Goal: Task Accomplishment & Management: Complete application form

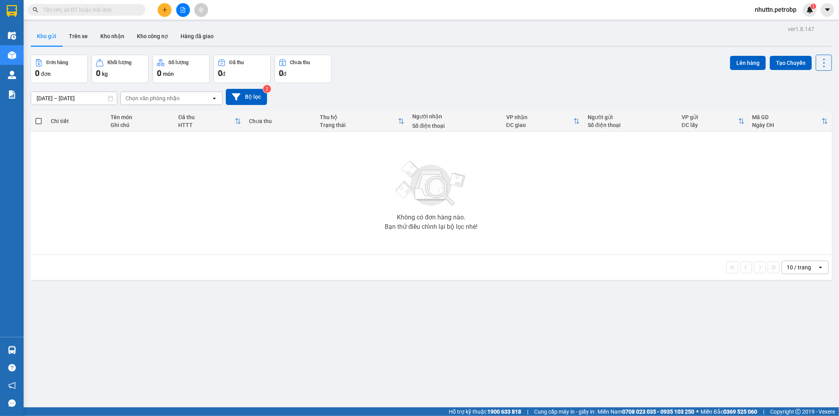
click at [771, 8] on span "nhuttn.petrobp" at bounding box center [776, 10] width 54 height 10
click at [769, 25] on span "Đăng xuất" at bounding box center [778, 24] width 39 height 9
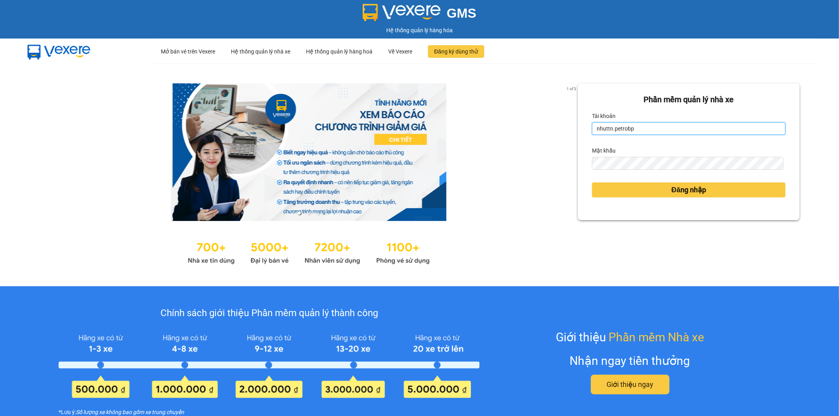
click at [631, 127] on input "nhuttn.petrobp" at bounding box center [689, 128] width 194 height 13
type input "cucttt.petrobp"
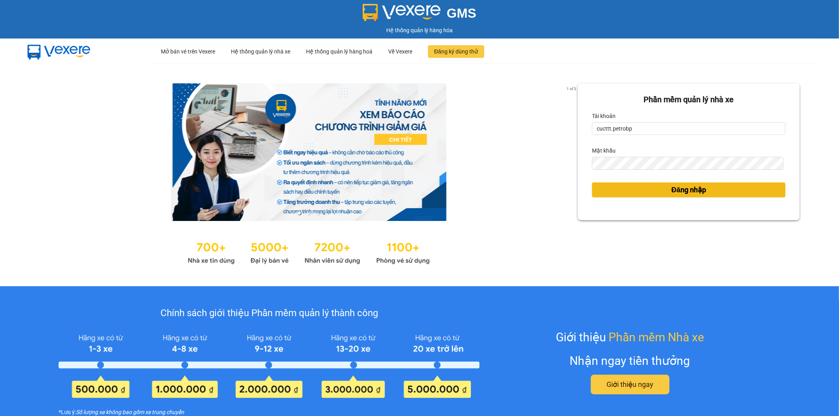
click at [631, 189] on button "Đăng nhập" at bounding box center [689, 190] width 194 height 15
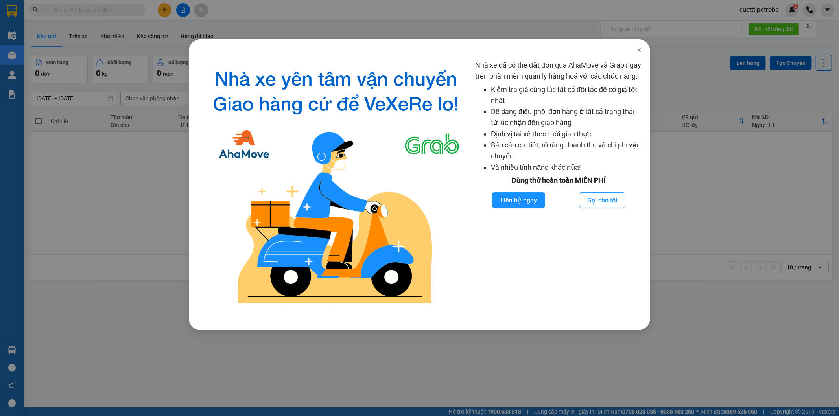
click at [102, 215] on div "Nhà xe đã có thể đặt đơn qua AhaMove và Grab ngay trên phần mềm quản lý hàng ho…" at bounding box center [419, 208] width 839 height 416
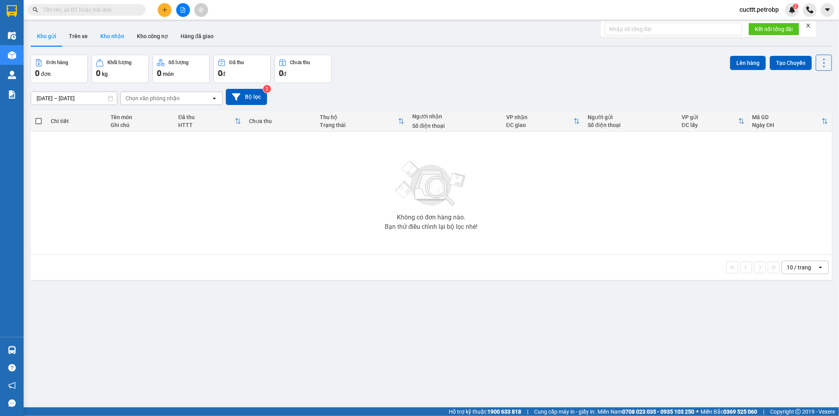
click at [120, 31] on button "Kho nhận" at bounding box center [112, 36] width 37 height 19
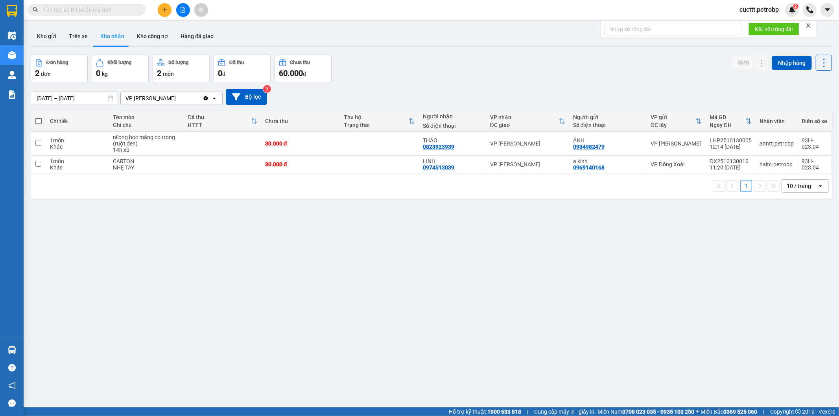
drag, startPoint x: 148, startPoint y: 231, endPoint x: 155, endPoint y: 17, distance: 214.5
click at [148, 231] on div "ver 1.8.147 Kho gửi Trên xe Kho nhận Kho công nợ Hàng đã giao Đơn hàng 2 đơn Kh…" at bounding box center [432, 232] width 808 height 416
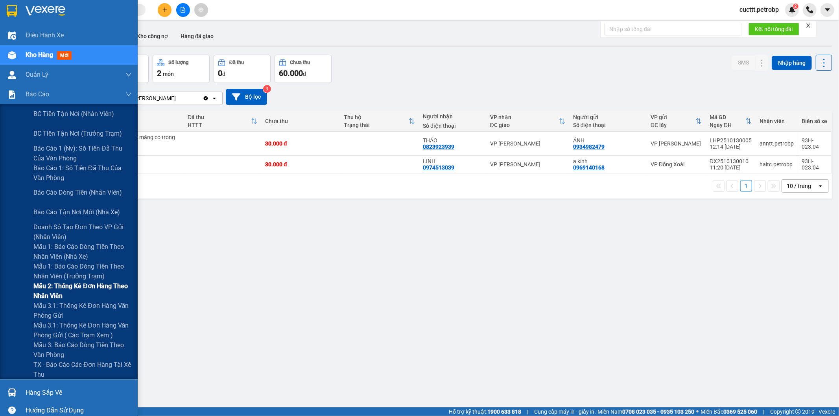
drag, startPoint x: 105, startPoint y: 329, endPoint x: 118, endPoint y: 287, distance: 43.8
click at [108, 317] on div "BC tiền tận nơi (nhân viên) BC tiền tận nơi (trưởng trạm) Báo cáo 1 (nv): Số ti…" at bounding box center [69, 241] width 138 height 275
drag, startPoint x: 77, startPoint y: 331, endPoint x: 126, endPoint y: 244, distance: 100.1
click at [79, 312] on div "BC tiền tận nơi (nhân viên) BC tiền tận nơi (trưởng trạm) Báo cáo 1 (nv): Số ti…" at bounding box center [69, 241] width 138 height 275
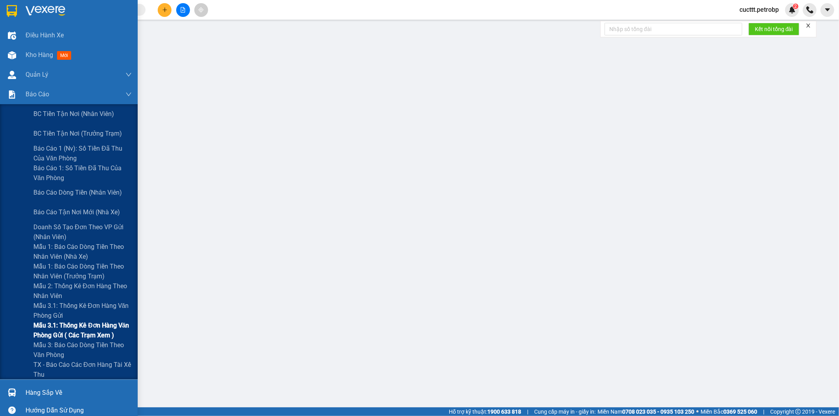
click at [78, 327] on span "Mẫu 3.1: Thống kê đơn hàng văn phòng gửi ( các trạm xem )" at bounding box center [82, 331] width 98 height 20
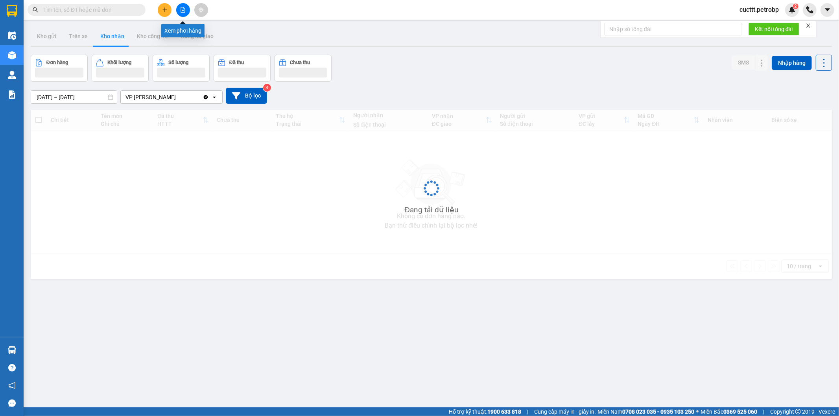
click at [183, 12] on icon "file-add" at bounding box center [183, 10] width 6 height 6
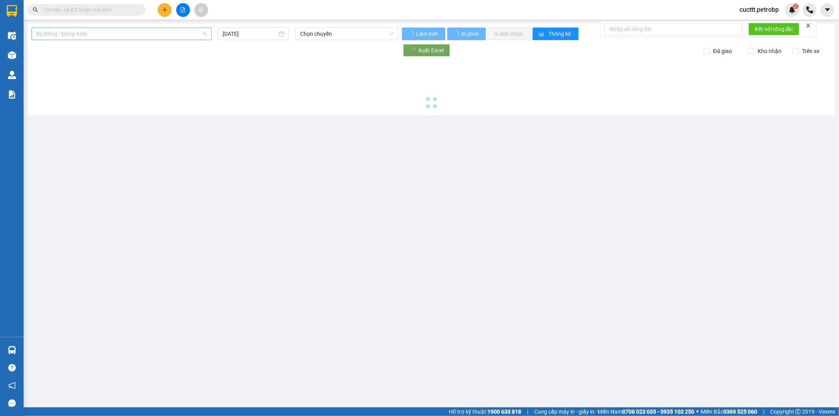
click at [139, 38] on span "Bù Đăng - Đồng Xoài" at bounding box center [121, 34] width 171 height 12
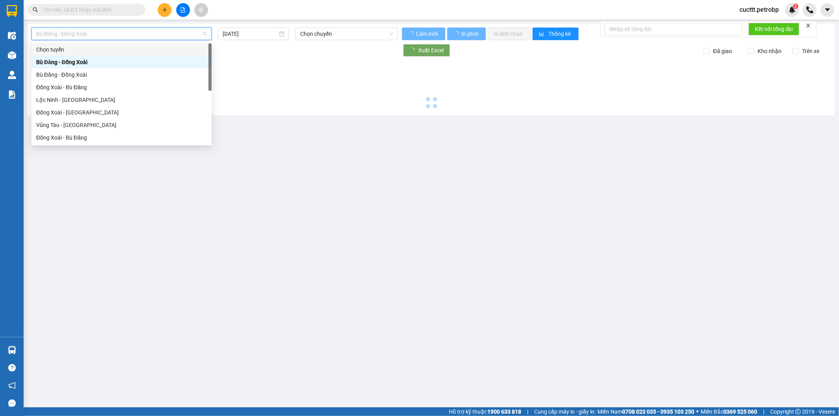
type input "14/10/2025"
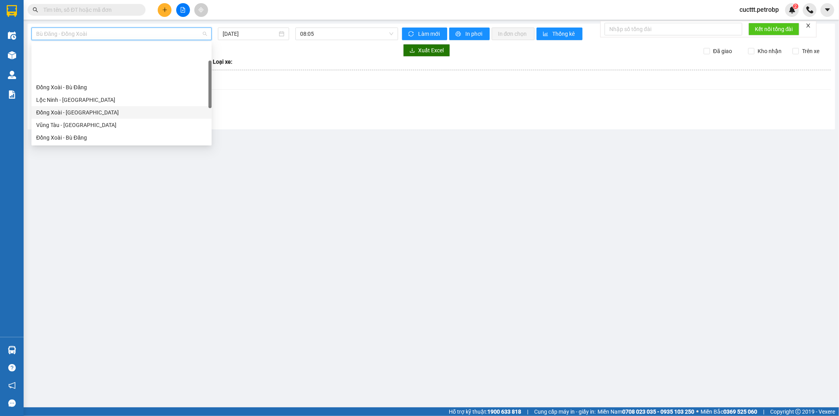
scroll to position [87, 0]
click at [119, 111] on div "Hồ Chí Minh - Phước Long" at bounding box center [121, 113] width 171 height 9
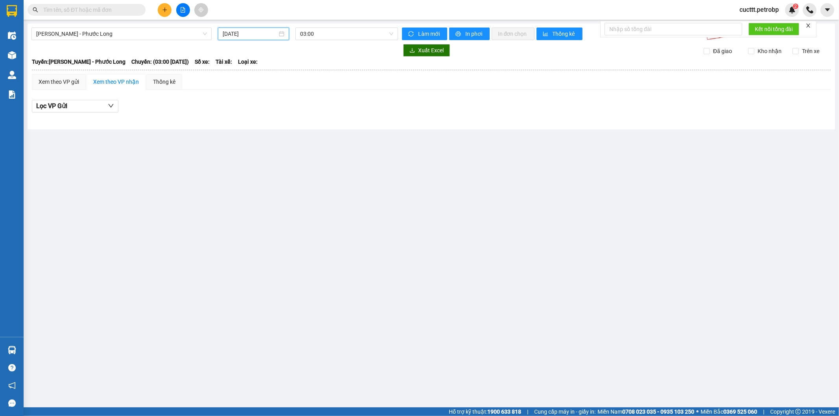
click at [247, 34] on input "14/10/2025" at bounding box center [250, 34] width 55 height 9
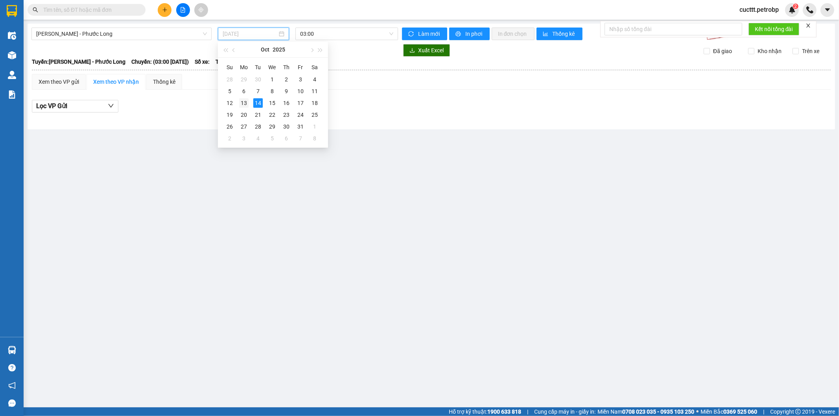
click at [246, 103] on div "13" at bounding box center [243, 102] width 9 height 9
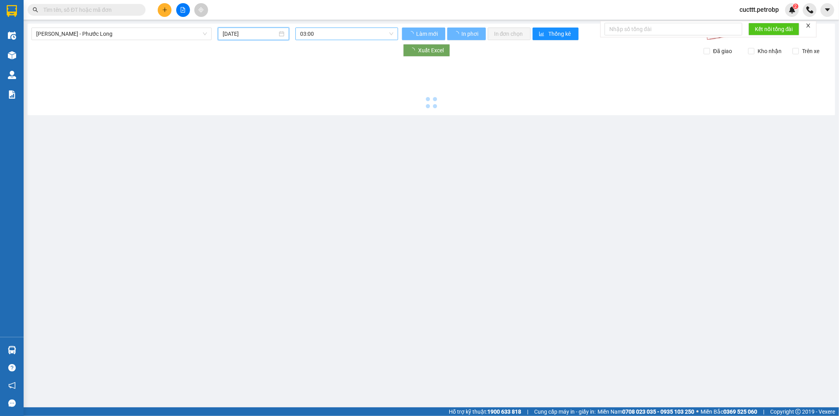
type input "13/10/2025"
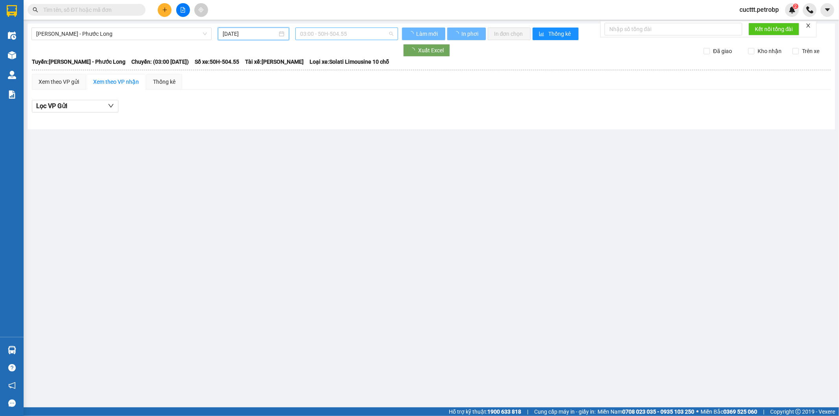
click at [315, 30] on span "03:00 - 50H-504.55" at bounding box center [346, 34] width 93 height 12
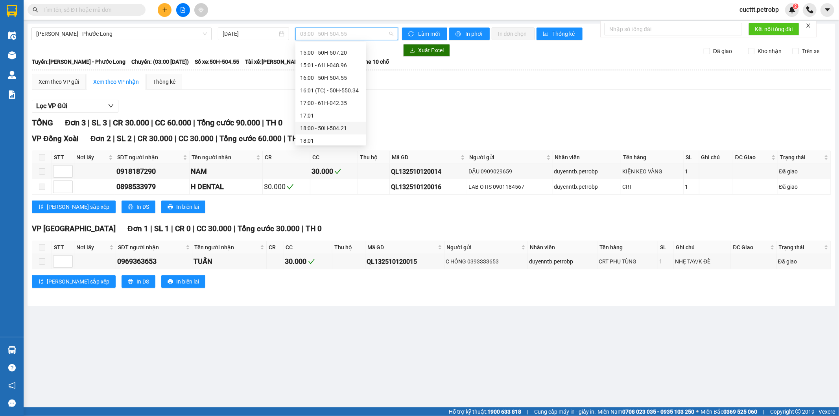
scroll to position [466, 0]
click at [330, 106] on div "21:05 - 93H-020.96" at bounding box center [330, 112] width 71 height 13
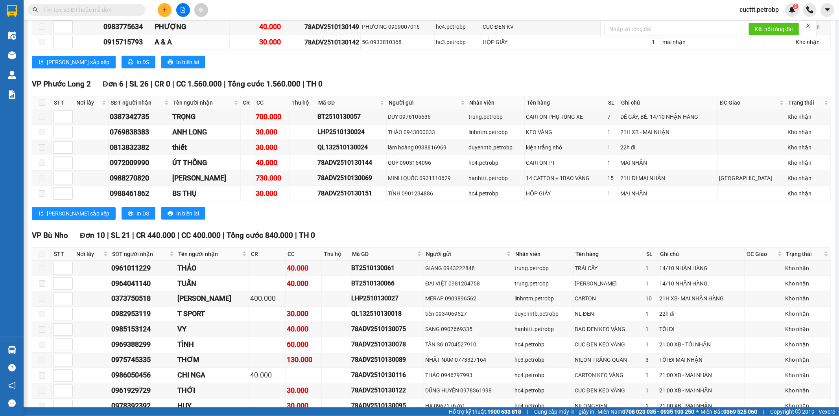
scroll to position [790, 0]
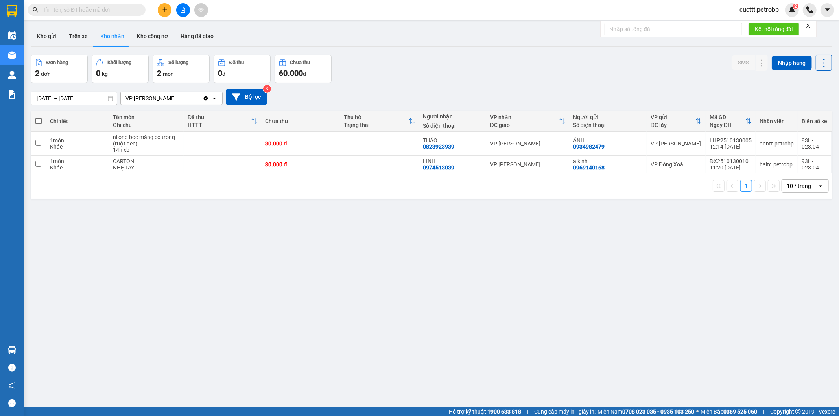
click at [157, 205] on div "ver 1.8.147 Kho gửi Trên xe Kho nhận Kho công nợ Hàng đã giao Đơn hàng 2 đơn Kh…" at bounding box center [432, 232] width 808 height 416
click at [75, 36] on button "Trên xe" at bounding box center [78, 36] width 31 height 19
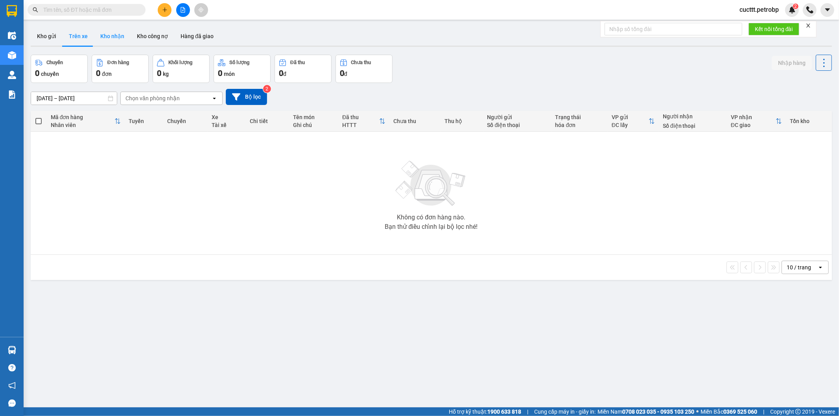
click at [107, 42] on button "Kho nhận" at bounding box center [112, 36] width 37 height 19
type input "12/10/2025 – 14/10/2025"
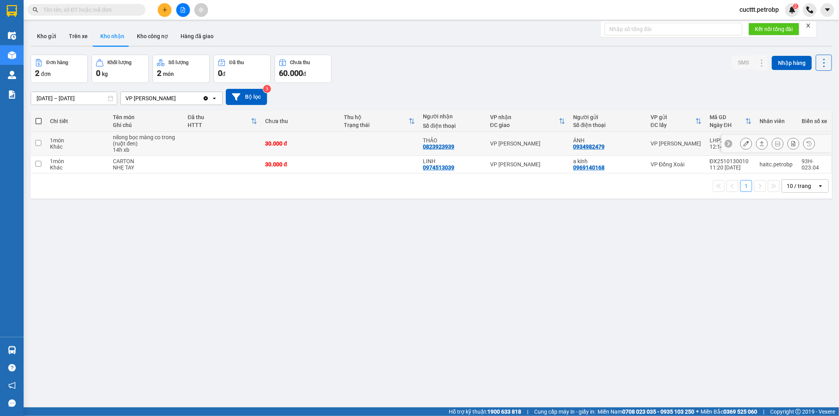
click at [380, 143] on td at bounding box center [379, 144] width 79 height 24
checkbox input "true"
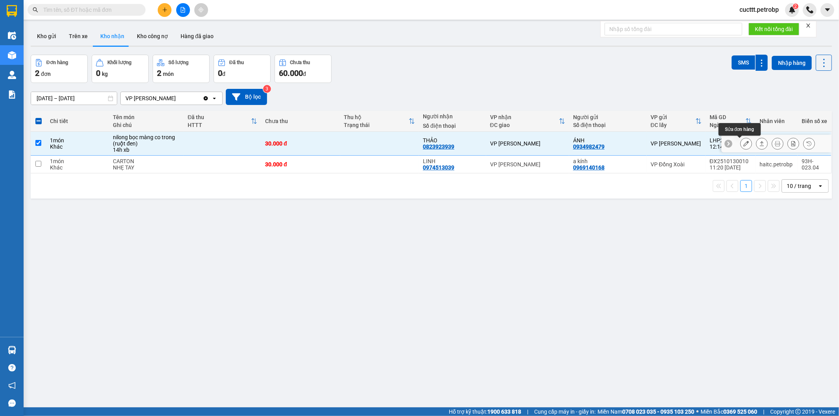
click at [743, 146] on icon at bounding box center [746, 144] width 6 height 6
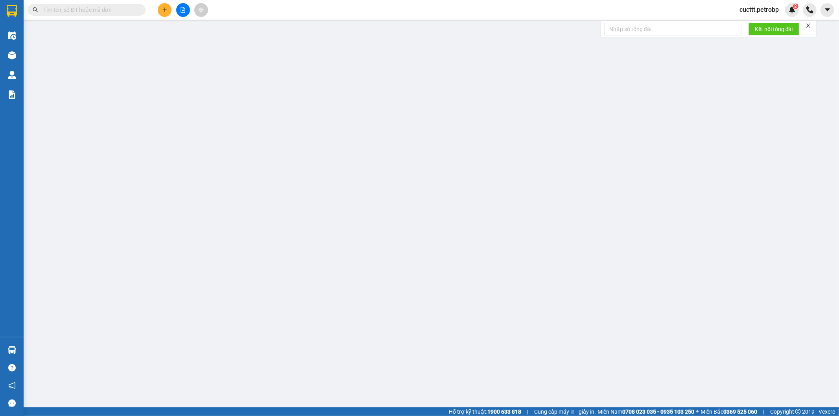
type input "0934982479"
type input "ÁNH"
type input "0823923939"
type input "THẢO"
type input "30.000"
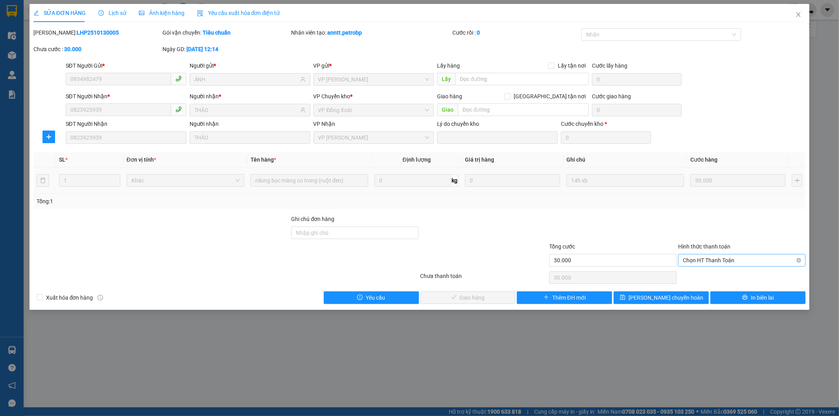
click at [723, 258] on span "Chọn HT Thanh Toán" at bounding box center [742, 260] width 118 height 12
click at [717, 275] on div "Tại văn phòng" at bounding box center [742, 276] width 118 height 9
type input "0"
click at [447, 298] on button "Giao hàng" at bounding box center [467, 297] width 95 height 13
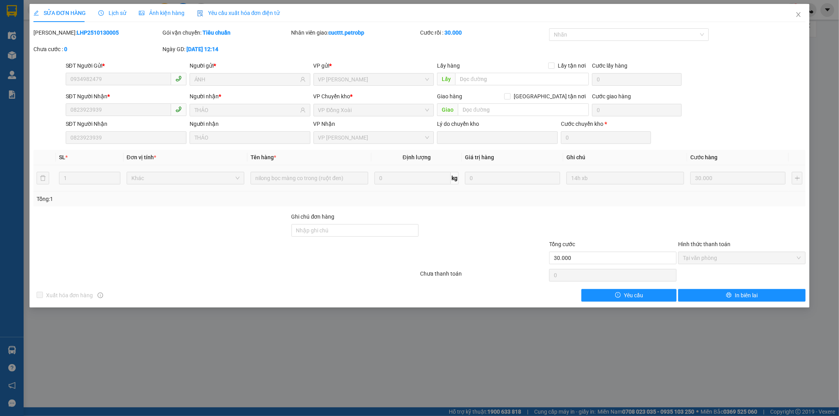
drag, startPoint x: 52, startPoint y: 31, endPoint x: 107, endPoint y: 36, distance: 55.2
click at [107, 36] on div "Mã ĐH: LHP2510130005" at bounding box center [96, 32] width 127 height 9
copy b "LHP2510130005"
click at [796, 16] on icon "close" at bounding box center [798, 14] width 6 height 6
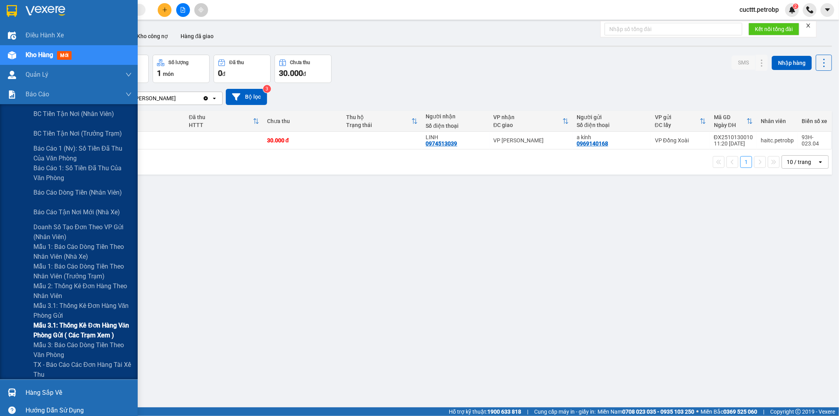
click at [70, 331] on span "Mẫu 3.1: Thống kê đơn hàng văn phòng gửi ( các trạm xem )" at bounding box center [82, 331] width 98 height 20
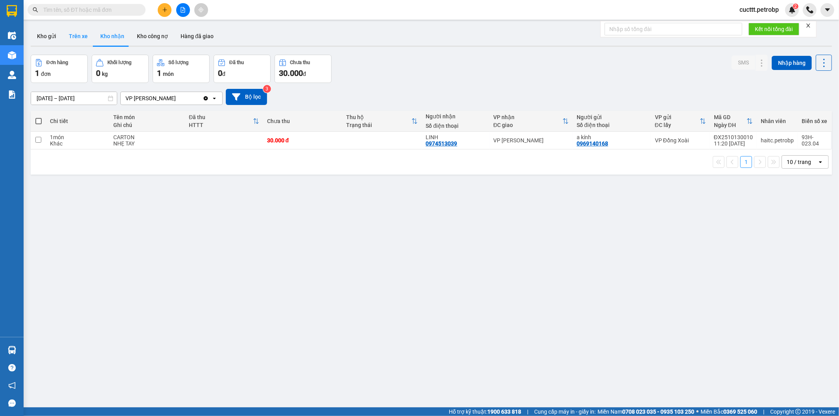
click at [68, 39] on button "Trên xe" at bounding box center [78, 36] width 31 height 19
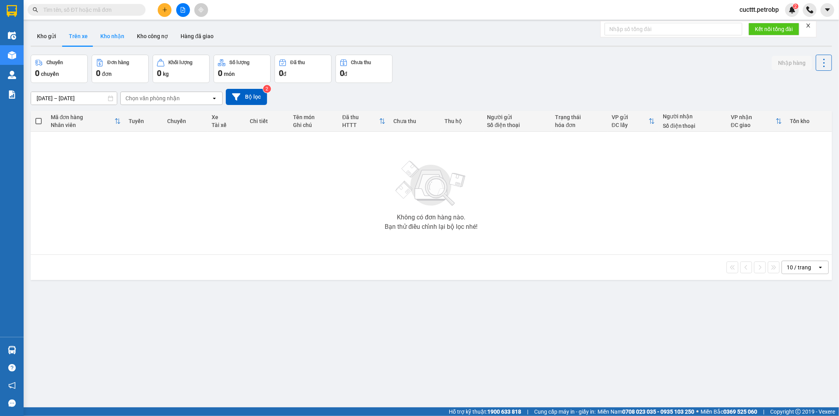
click at [101, 38] on button "Kho nhận" at bounding box center [112, 36] width 37 height 19
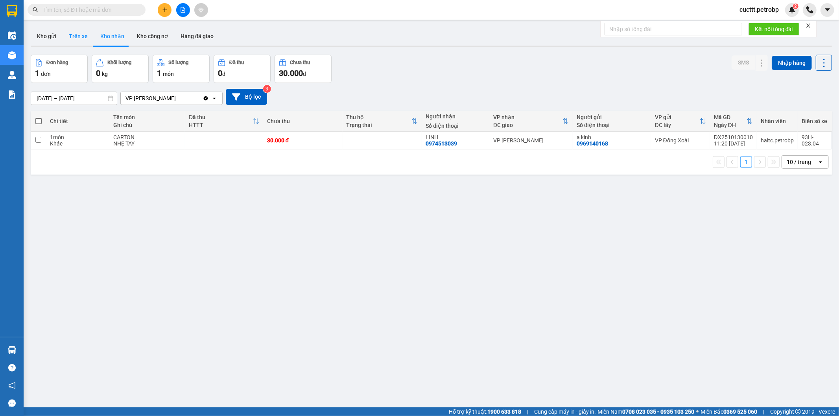
click at [77, 32] on button "Trên xe" at bounding box center [78, 36] width 31 height 19
type input "14/10/2025 – 14/10/2025"
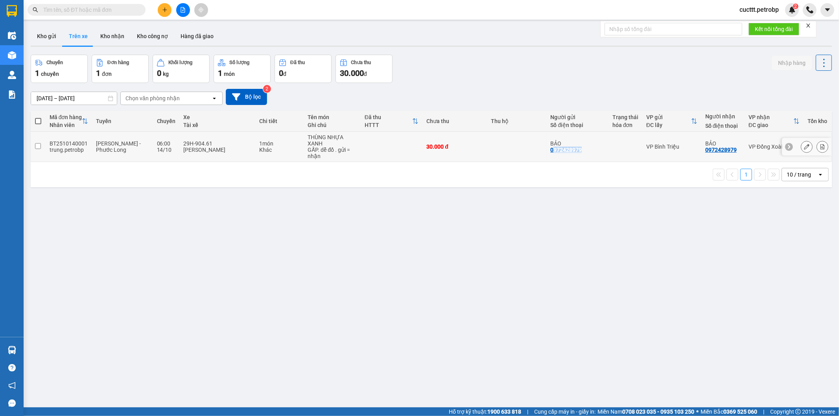
drag, startPoint x: 546, startPoint y: 151, endPoint x: 577, endPoint y: 152, distance: 31.1
click at [579, 152] on div "BẢO 0972428979" at bounding box center [577, 146] width 54 height 13
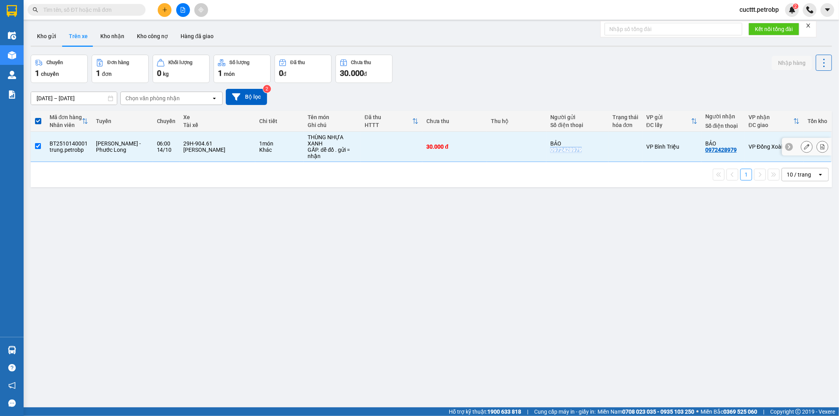
drag, startPoint x: 543, startPoint y: 152, endPoint x: 575, endPoint y: 157, distance: 31.8
click at [575, 157] on td "BẢO 0972428979" at bounding box center [577, 147] width 62 height 30
checkbox input "false"
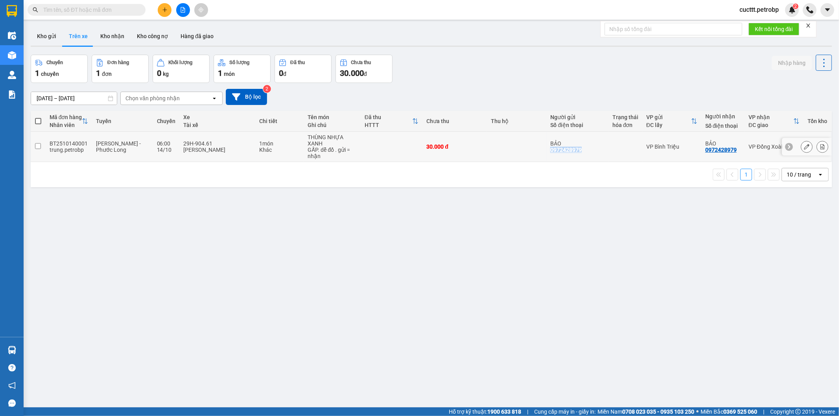
copy div "0972428979"
click at [81, 11] on input "text" at bounding box center [89, 10] width 93 height 9
paste input "0972428979"
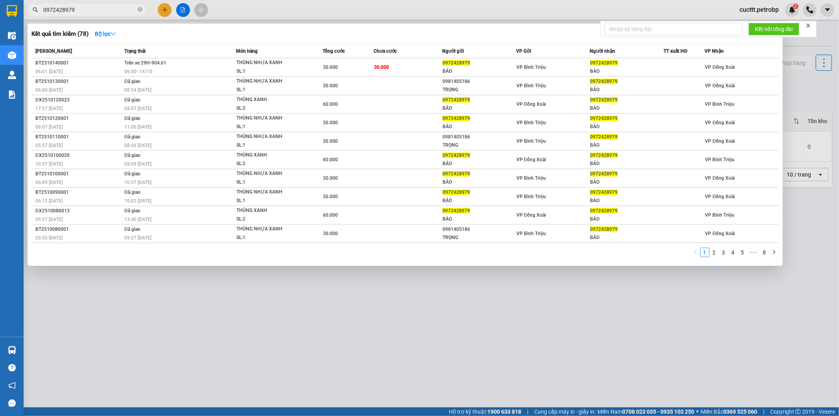
type input "0972428979"
drag, startPoint x: 526, startPoint y: 280, endPoint x: 413, endPoint y: 205, distance: 135.9
click at [524, 278] on div at bounding box center [419, 208] width 839 height 416
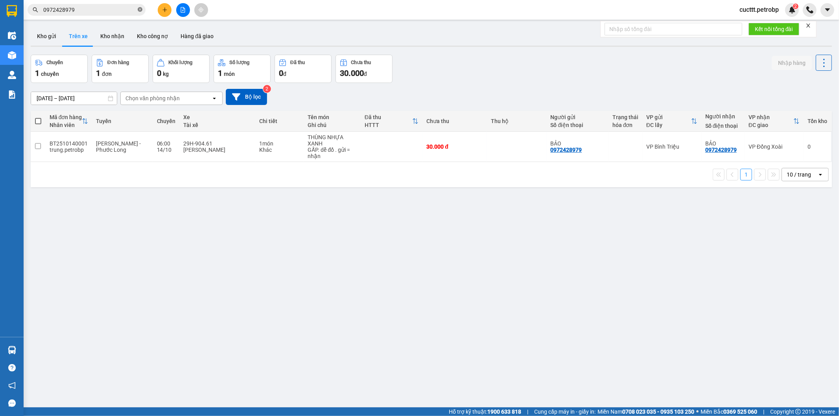
click at [138, 9] on icon "close-circle" at bounding box center [140, 9] width 5 height 5
click at [164, 9] on icon "plus" at bounding box center [165, 10] width 6 height 6
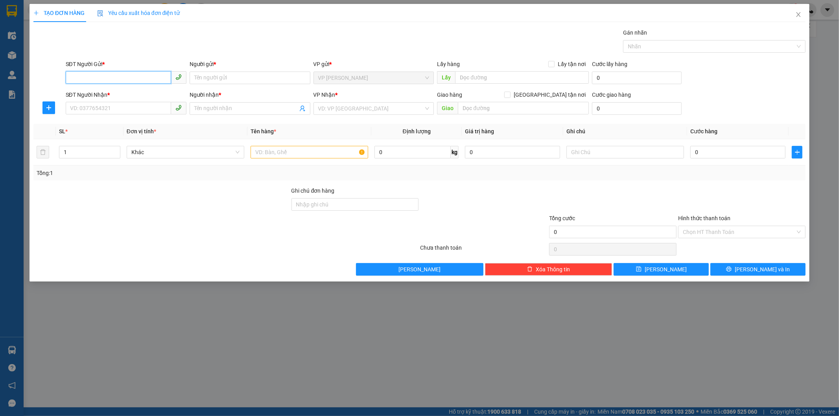
click at [97, 80] on input "SĐT Người Gửi *" at bounding box center [118, 77] width 105 height 13
click at [104, 92] on div "0972119775 - THUẬN" at bounding box center [125, 93] width 111 height 9
type input "0972119775"
type input "THUẬN"
type input "0907861523"
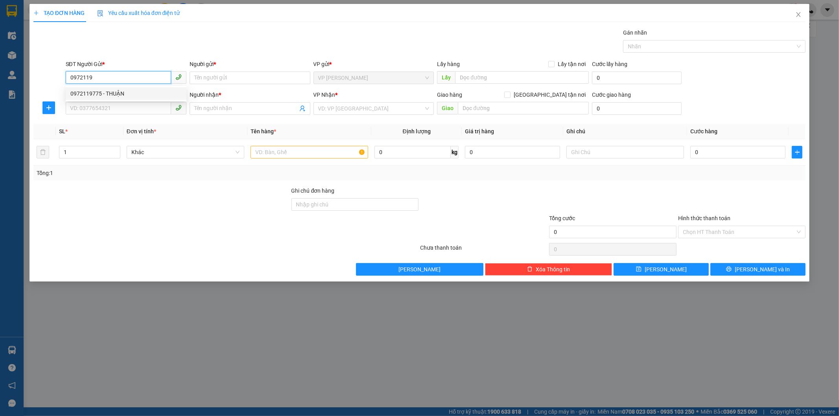
type input "SƠN"
type input "40.000"
type input "0972119775"
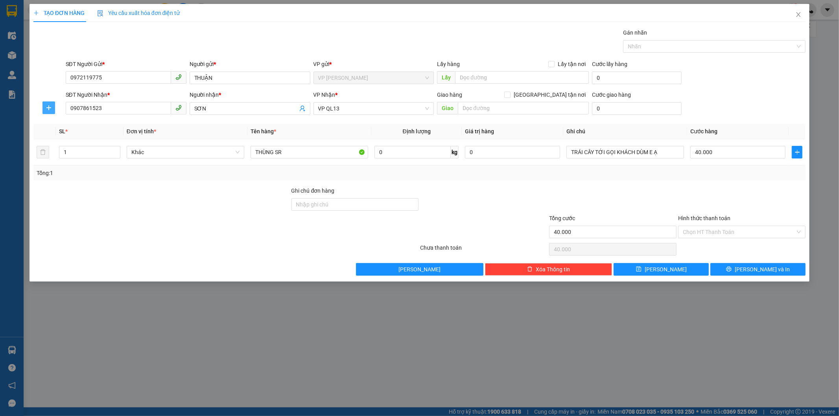
click at [49, 108] on icon "plus" at bounding box center [48, 107] width 5 height 0
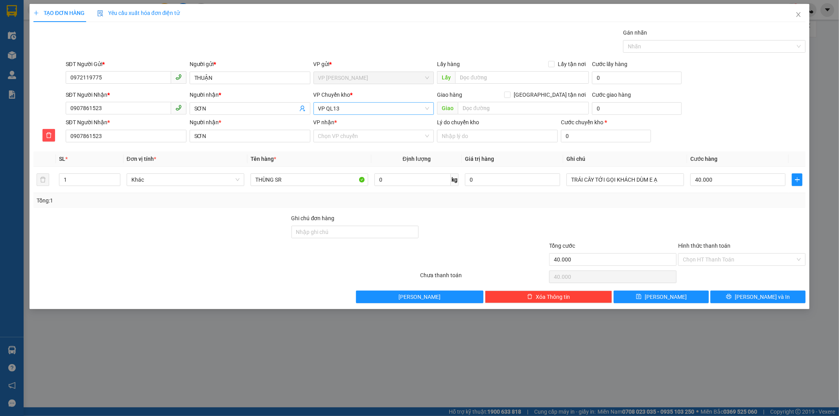
click at [350, 106] on span "VP QL13" at bounding box center [373, 109] width 111 height 12
drag, startPoint x: 512, startPoint y: 29, endPoint x: 382, endPoint y: 114, distance: 155.2
click at [510, 32] on div "Gói vận chuyển * Tiêu chuẩn Gán nhãn Nhãn" at bounding box center [435, 42] width 743 height 28
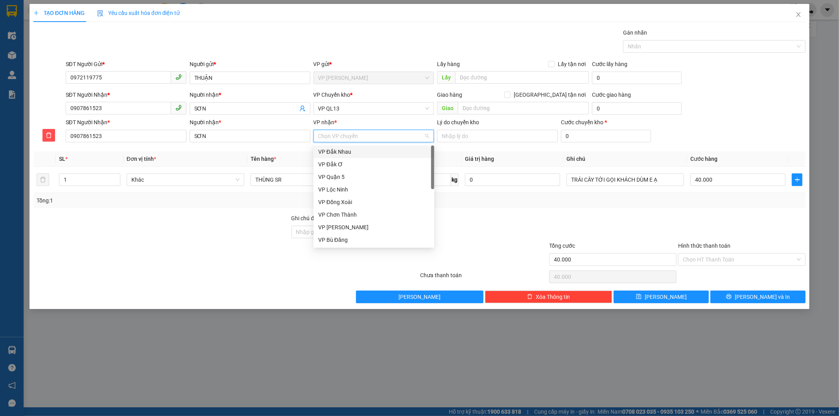
click at [350, 139] on input "VP nhận *" at bounding box center [371, 136] width 106 height 12
type input "q"
click at [345, 162] on div "VP QL13" at bounding box center [373, 164] width 111 height 9
click at [354, 108] on span "VP QL13" at bounding box center [373, 109] width 111 height 12
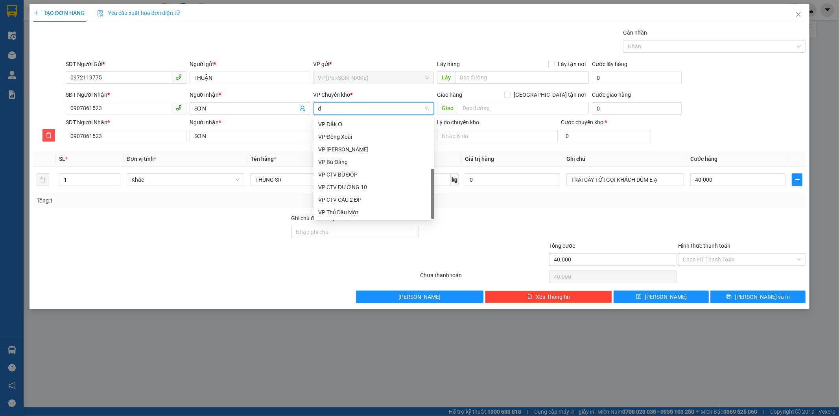
scroll to position [13, 0]
type input "d"
type input "đ"
click at [353, 151] on div "VP Đồng Xoài" at bounding box center [373, 149] width 111 height 9
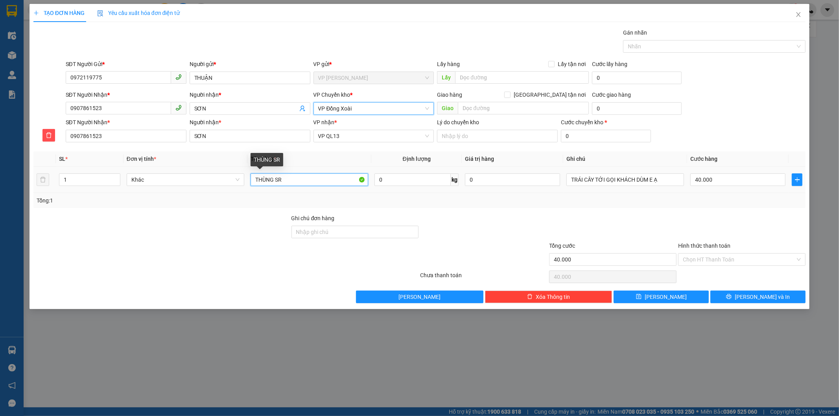
click at [293, 179] on input "THÙNG SR" at bounding box center [310, 179] width 118 height 13
type input "T"
click at [263, 180] on input "ctt điều" at bounding box center [310, 179] width 118 height 13
type input "crt điều"
click at [726, 180] on input "40.000" at bounding box center [737, 179] width 95 height 13
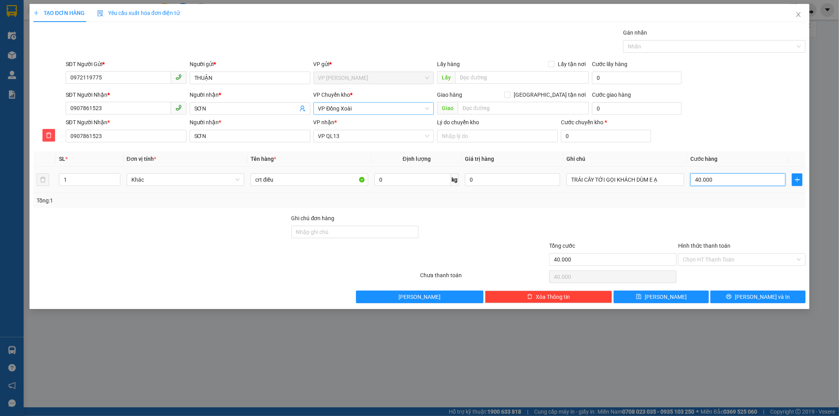
type input "3"
type input "30"
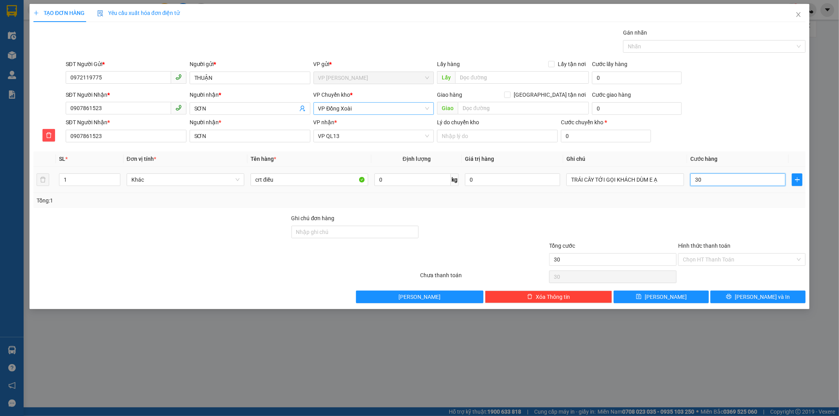
type input "300"
type input "3.000"
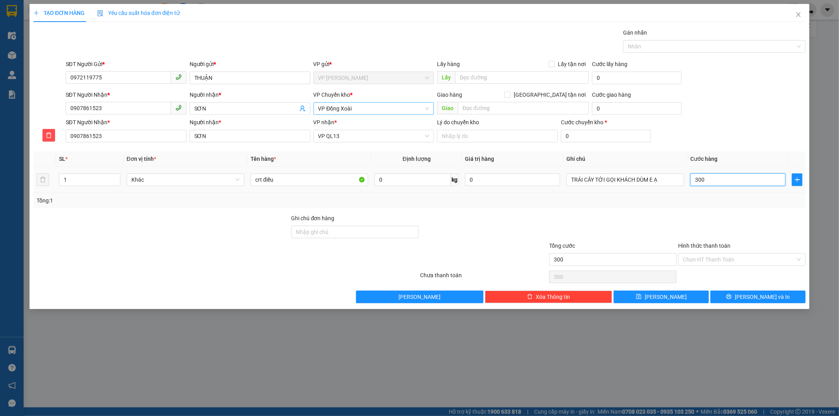
type input "3.000"
type input "30.000"
click at [662, 174] on input "TRÁI CÂY TỚI GỌI KHÁCH DÙM E Ạ" at bounding box center [625, 179] width 118 height 13
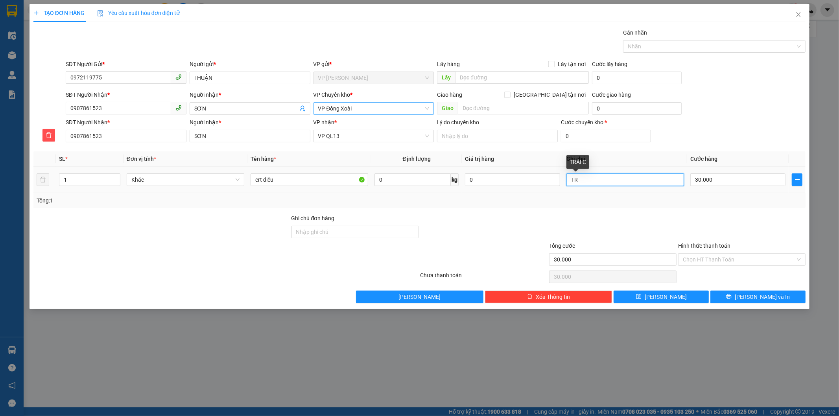
type input "T"
click at [732, 262] on input "Hình thức thanh toán" at bounding box center [739, 260] width 112 height 12
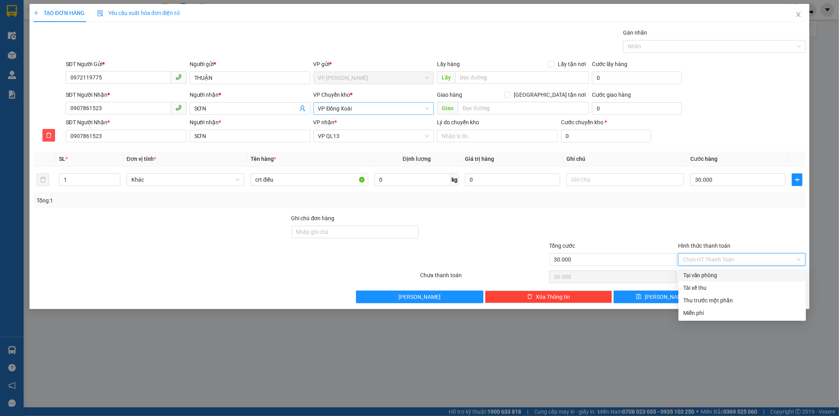
click at [729, 275] on div "Tại văn phòng" at bounding box center [742, 275] width 118 height 9
type input "0"
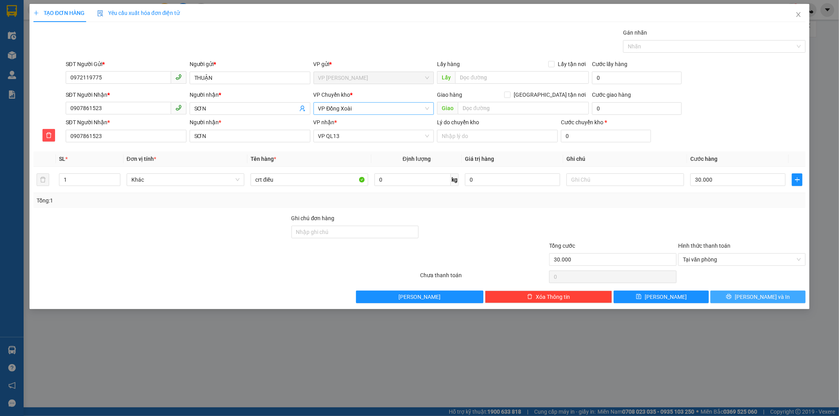
click at [732, 298] on button "Lưu và In" at bounding box center [757, 297] width 95 height 13
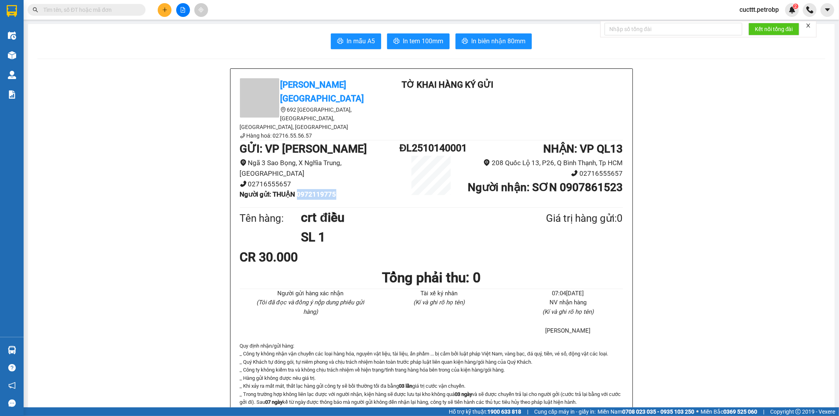
drag, startPoint x: 299, startPoint y: 161, endPoint x: 350, endPoint y: 162, distance: 51.5
click at [350, 189] on li "Người gửi : THUẬN 0972119775" at bounding box center [320, 194] width 160 height 11
copy b "0972119775"
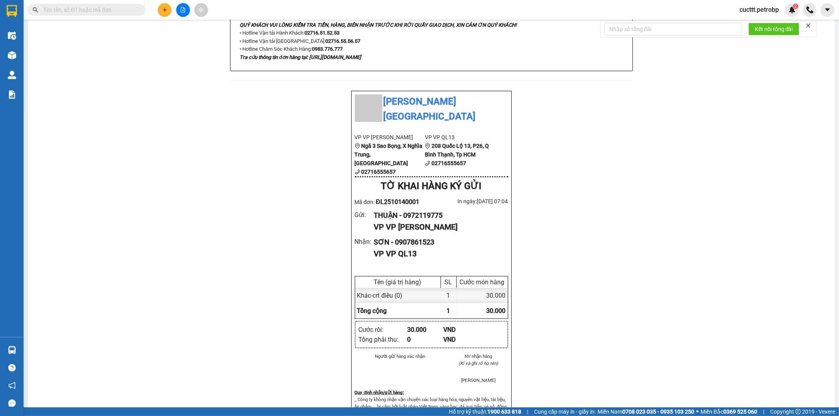
scroll to position [437, 0]
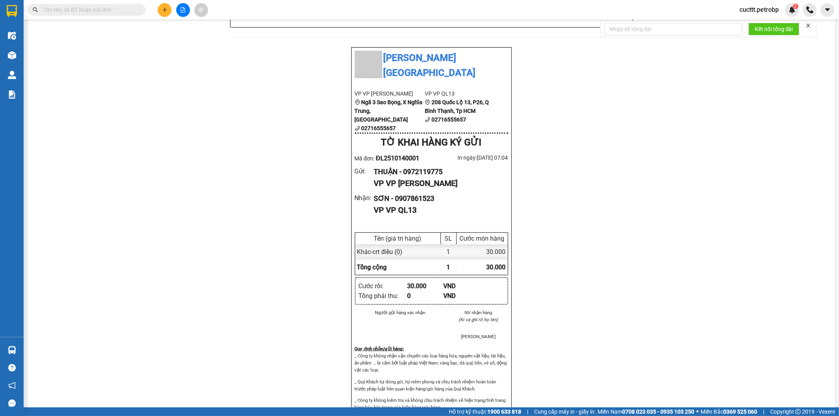
click at [664, 193] on div "Petro Bình Phước 692 Phú Riềng Đỏ, P Tân Xuân, TP Đồng Xoài, Tỉnh Bình Phước Hà…" at bounding box center [431, 199] width 788 height 1137
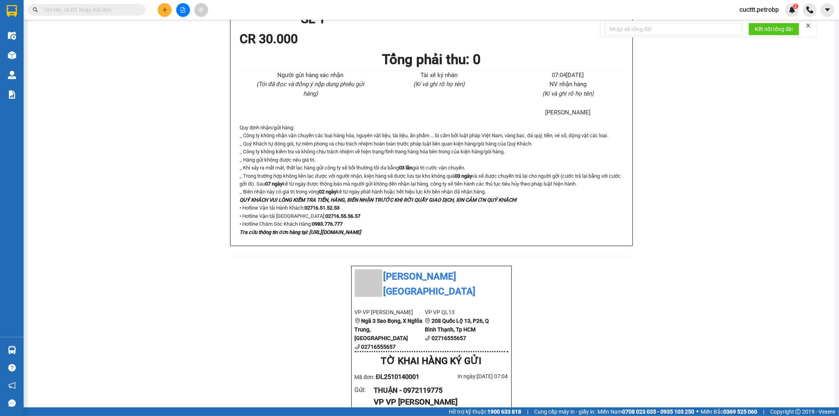
scroll to position [0, 0]
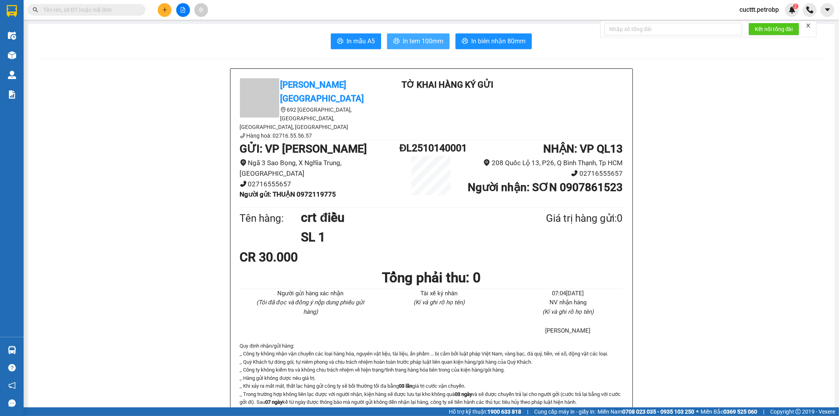
click at [429, 39] on span "In tem 100mm" at bounding box center [423, 41] width 41 height 10
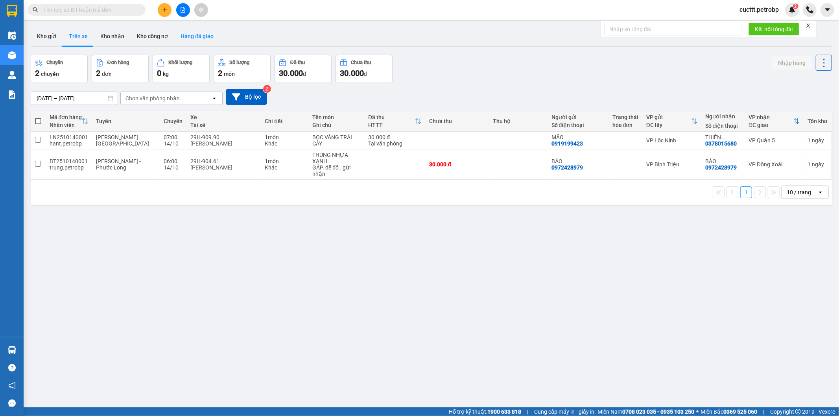
click at [194, 39] on button "Hàng đã giao" at bounding box center [197, 36] width 46 height 19
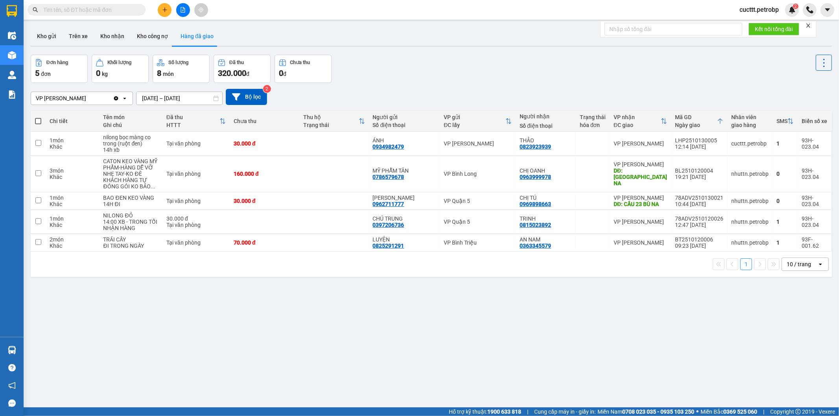
click at [144, 98] on input "12/10/2025 – 14/10/2025" at bounding box center [179, 98] width 86 height 13
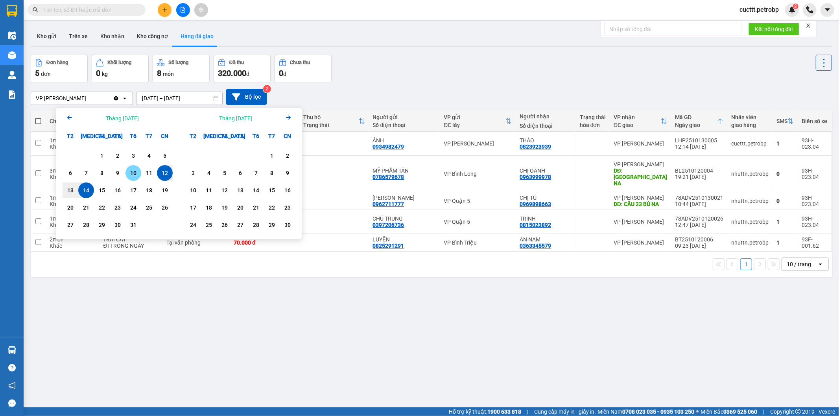
drag, startPoint x: 135, startPoint y: 172, endPoint x: 97, endPoint y: 188, distance: 41.2
click at [135, 172] on div "10" at bounding box center [133, 172] width 11 height 9
click at [91, 191] on div "14" at bounding box center [86, 190] width 11 height 9
type input "10/10/2025 – 14/10/2025"
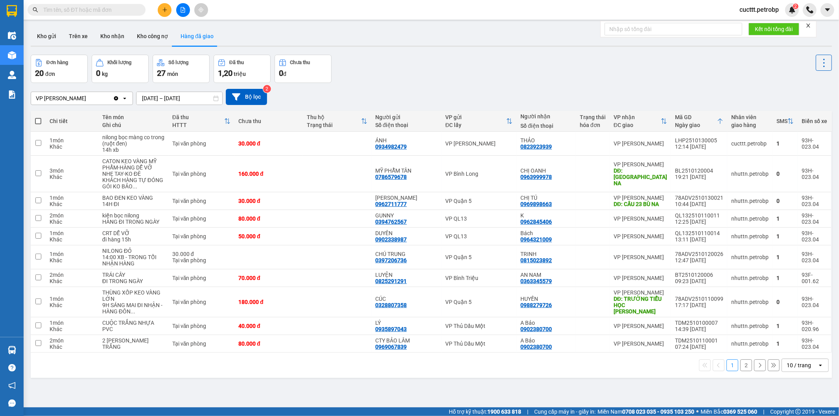
click at [740, 371] on button "2" at bounding box center [746, 366] width 12 height 12
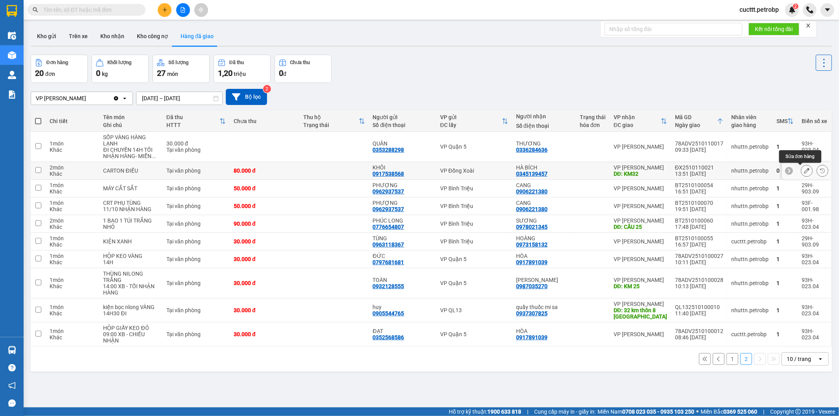
click at [804, 171] on icon at bounding box center [807, 171] width 6 height 6
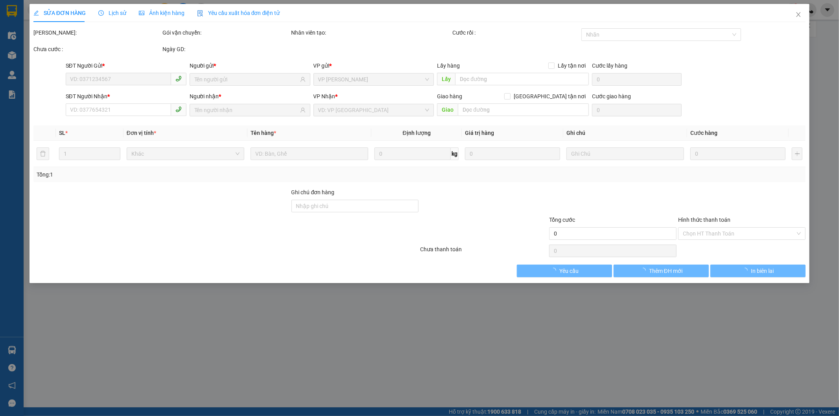
type input "0917538568"
type input "KHÔI"
type input "0345139457"
type input "HÀ BÍCH"
type input "KM32"
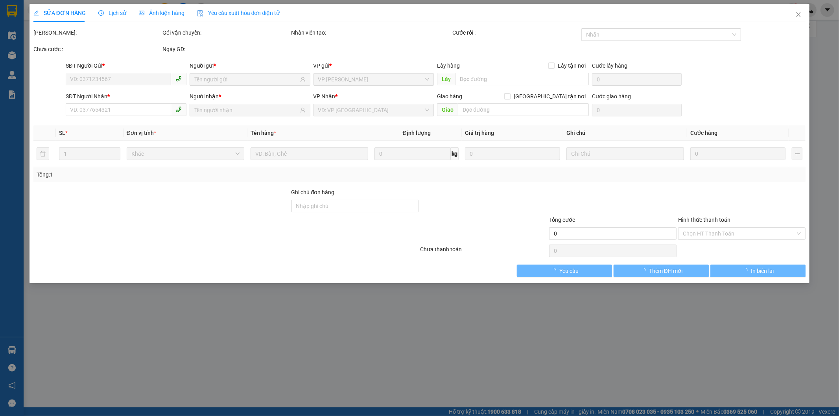
type input "80.000"
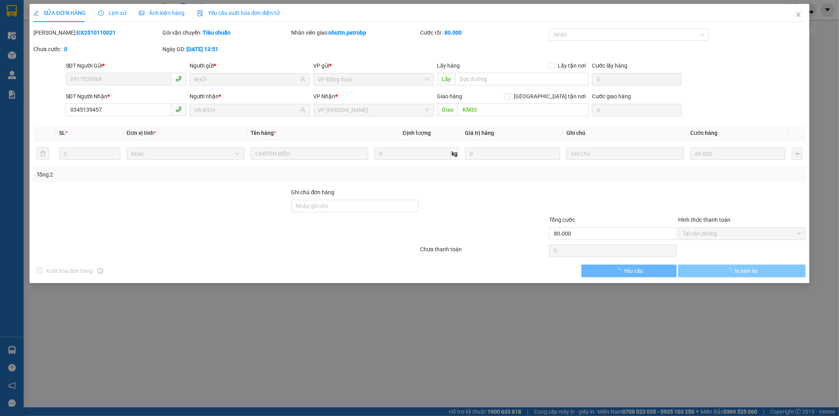
click at [733, 274] on span "button" at bounding box center [730, 271] width 9 height 9
click at [736, 273] on span "In biên lai" at bounding box center [746, 271] width 23 height 9
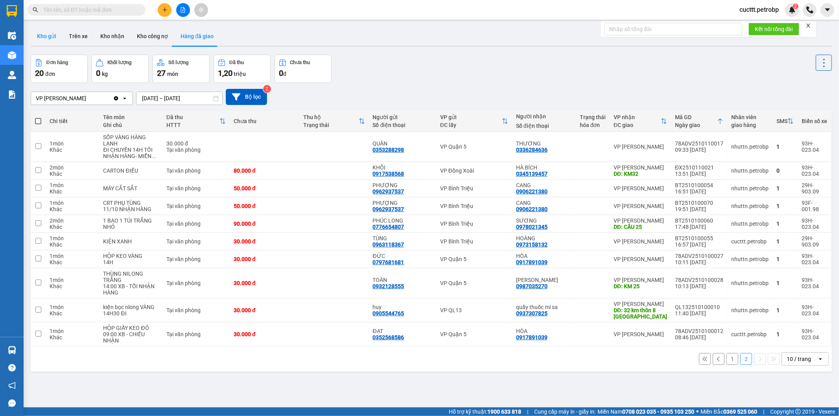
click at [42, 35] on button "Kho gửi" at bounding box center [47, 36] width 32 height 19
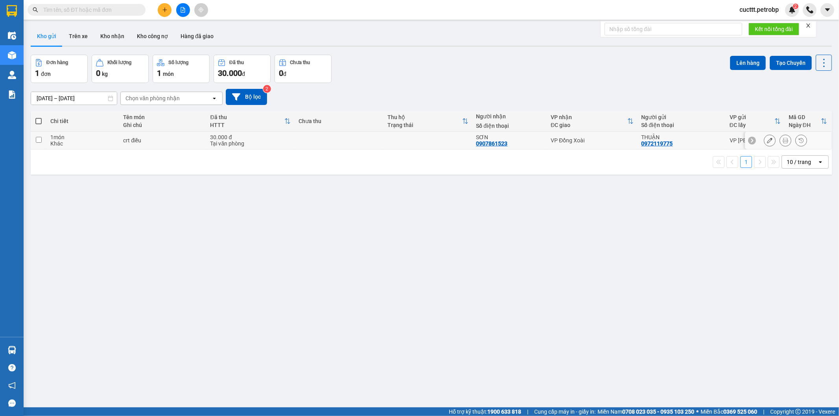
click at [246, 138] on div "30.000 đ" at bounding box center [250, 137] width 80 height 6
checkbox input "true"
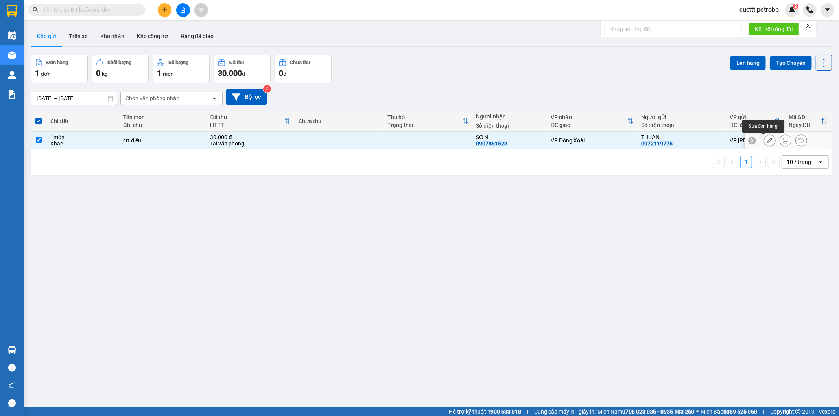
click at [764, 144] on div at bounding box center [770, 141] width 12 height 12
click at [767, 142] on icon at bounding box center [770, 141] width 6 height 6
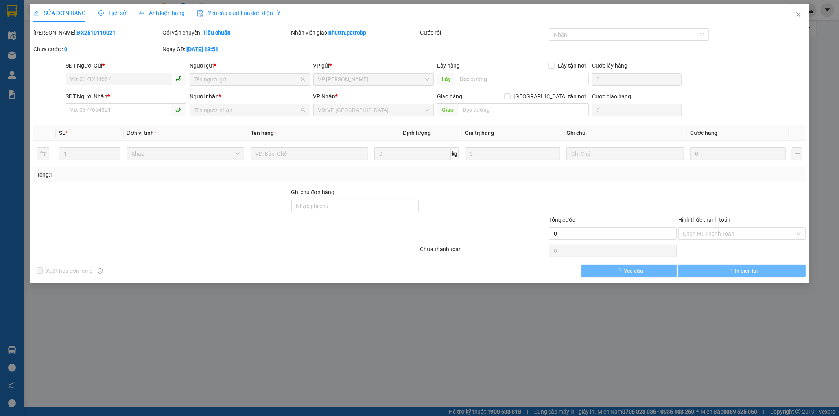
drag, startPoint x: 53, startPoint y: 30, endPoint x: 105, endPoint y: 38, distance: 52.5
click at [105, 38] on div "Mã ĐH: ĐX2510110021" at bounding box center [97, 36] width 129 height 17
copy b "ĐX2510110021"
type input "0972119775"
type input "0907861523"
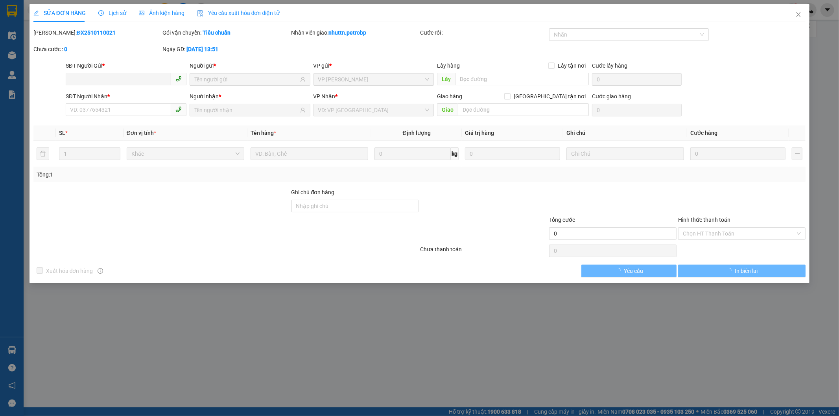
type input "30.000"
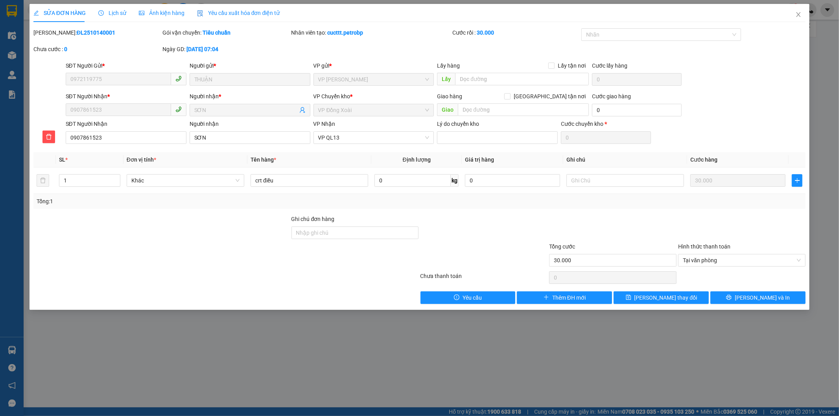
drag, startPoint x: 54, startPoint y: 31, endPoint x: 112, endPoint y: 31, distance: 57.8
click at [112, 31] on div "Mã ĐH: ĐL2510140001" at bounding box center [96, 32] width 127 height 9
copy b "ĐL2510140001"
click at [797, 16] on icon "close" at bounding box center [798, 14] width 6 height 6
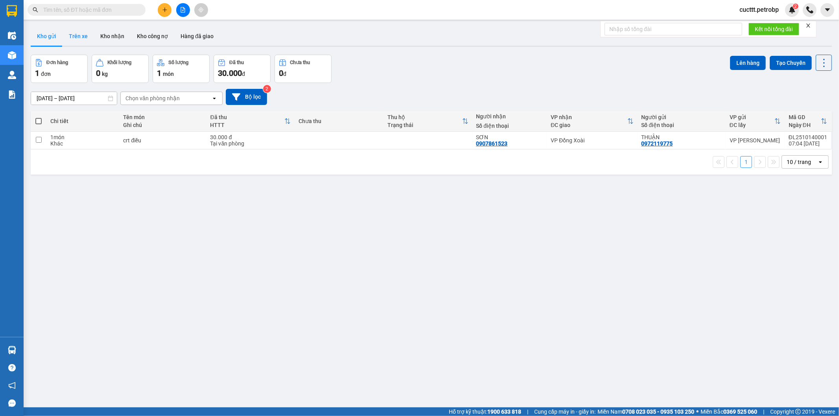
click at [84, 37] on button "Trên xe" at bounding box center [78, 36] width 31 height 19
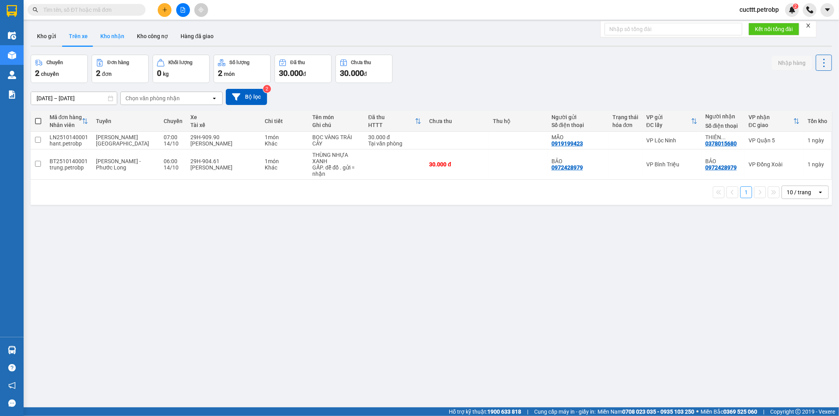
click at [100, 33] on button "Kho nhận" at bounding box center [112, 36] width 37 height 19
type input "12/10/2025 – 14/10/2025"
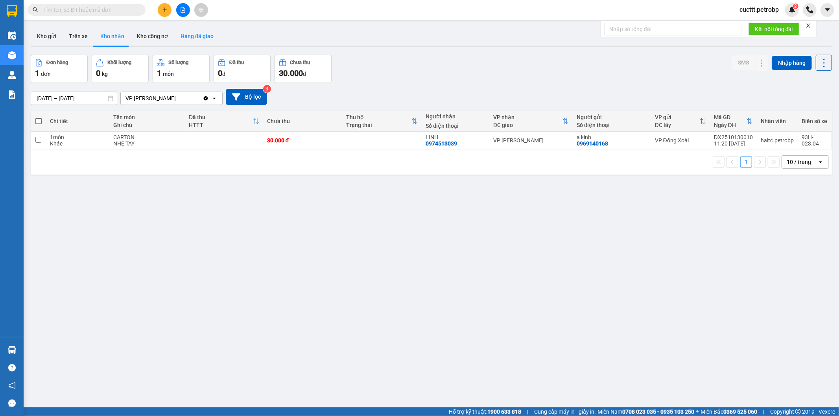
click at [191, 37] on button "Hàng đã giao" at bounding box center [197, 36] width 46 height 19
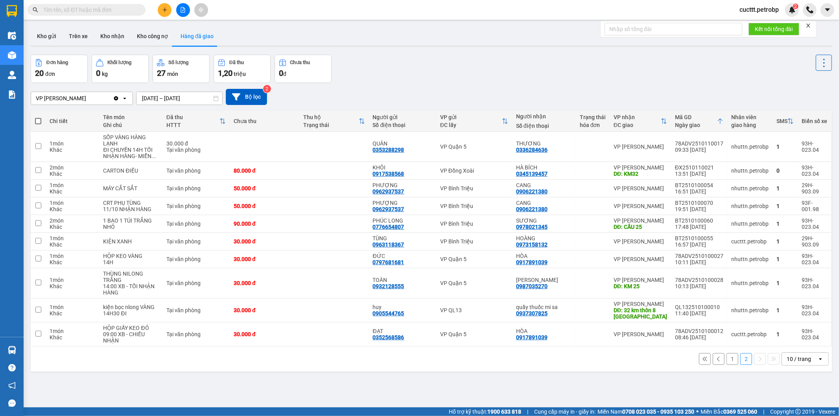
click at [727, 363] on button "1" at bounding box center [733, 359] width 12 height 12
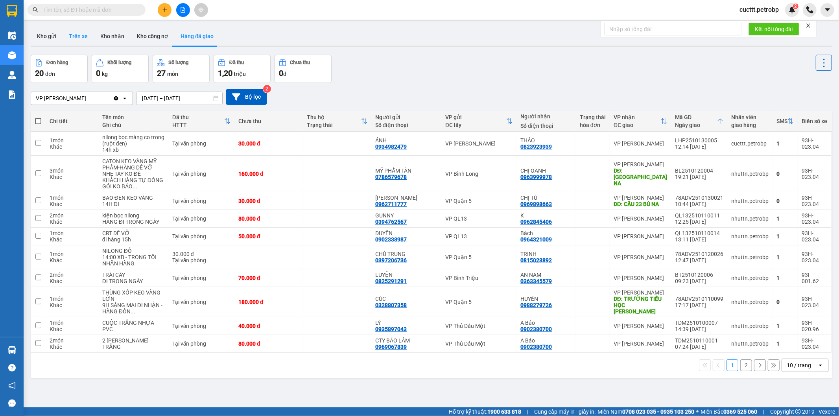
click at [84, 41] on button "Trên xe" at bounding box center [78, 36] width 31 height 19
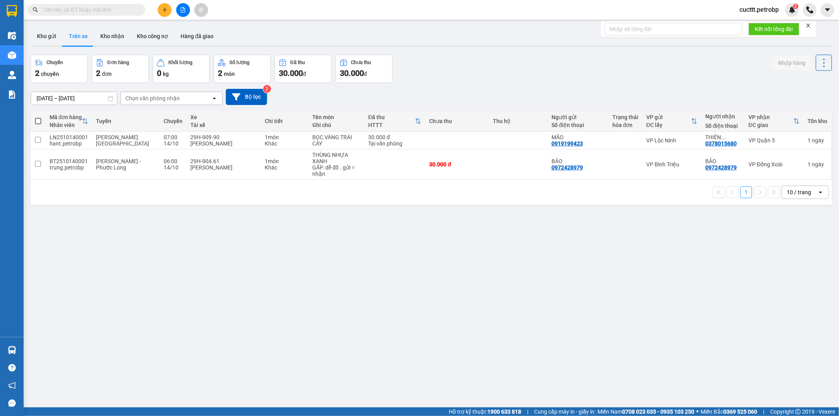
click at [137, 223] on div "ver 1.8.147 Kho gửi Trên xe Kho nhận Kho công nợ Hàng đã giao Chuyến 2 chuyến Đ…" at bounding box center [432, 232] width 808 height 416
click at [109, 33] on button "Kho nhận" at bounding box center [112, 36] width 37 height 19
type input "12/10/2025 – 14/10/2025"
